Goal: Task Accomplishment & Management: Manage account settings

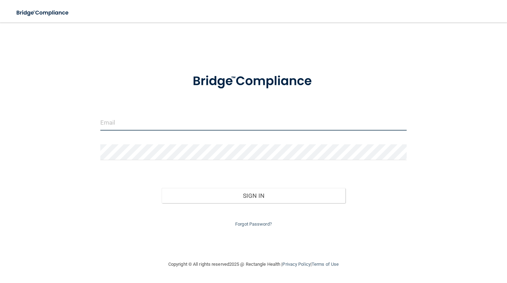
click at [186, 121] on input "email" at bounding box center [253, 123] width 306 height 16
type input "[EMAIL_ADDRESS][DOMAIN_NAME]"
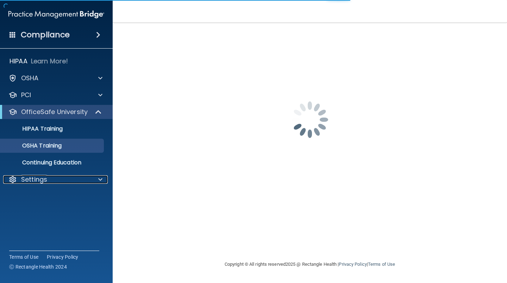
click at [45, 177] on p "Settings" at bounding box center [34, 179] width 26 height 8
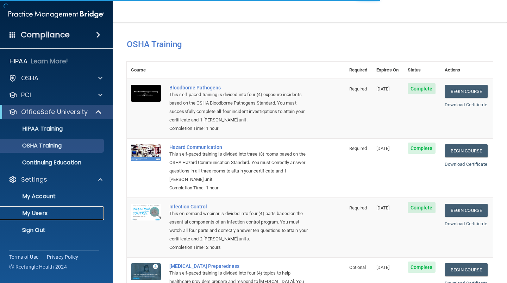
click at [42, 211] on p "My Users" at bounding box center [53, 213] width 96 height 7
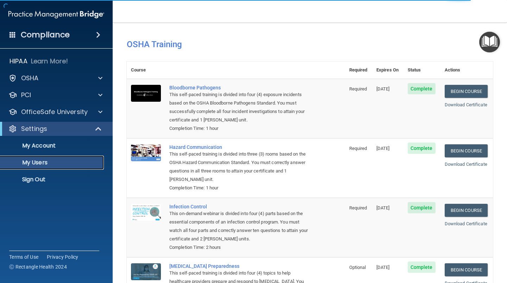
select select "20"
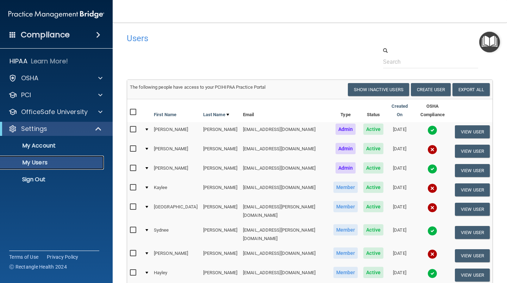
scroll to position [35, 0]
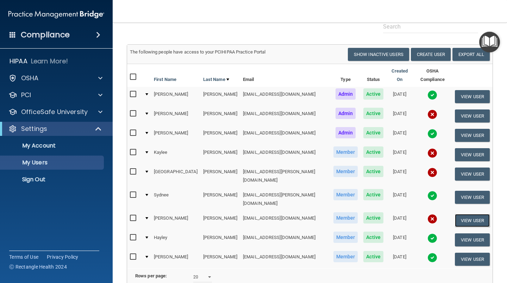
click at [462, 214] on button "View User" at bounding box center [472, 220] width 35 height 13
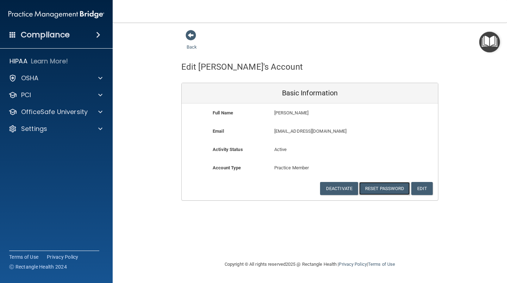
click at [388, 187] on button "Reset Password" at bounding box center [384, 188] width 51 height 13
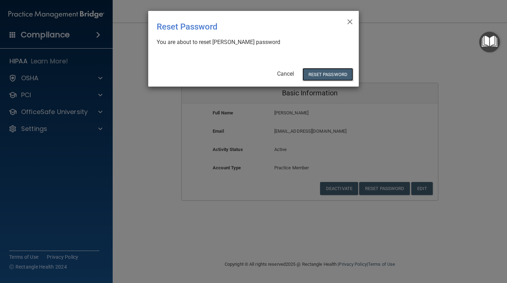
click at [322, 73] on button "Reset Password" at bounding box center [328, 74] width 51 height 13
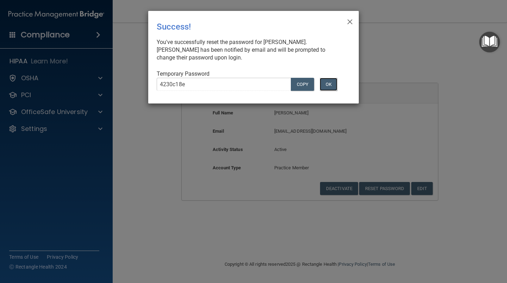
click at [338, 80] on div "OK" at bounding box center [333, 84] width 33 height 13
click at [327, 86] on button "OK" at bounding box center [329, 84] width 18 height 13
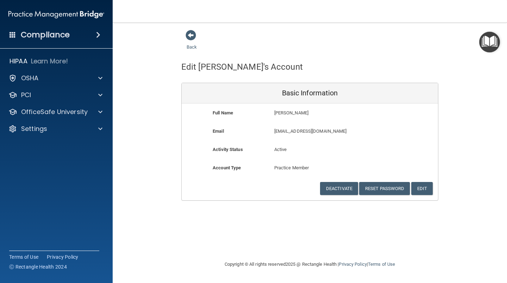
click at [192, 32] on span at bounding box center [191, 35] width 11 height 11
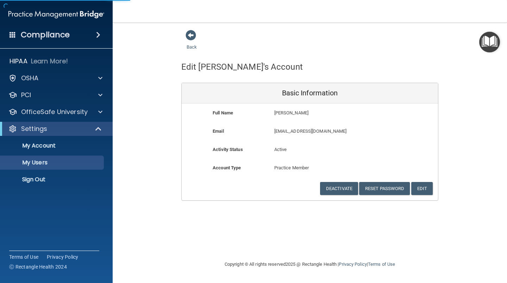
select select "20"
